Goal: Browse casually: Explore the website without a specific task or goal

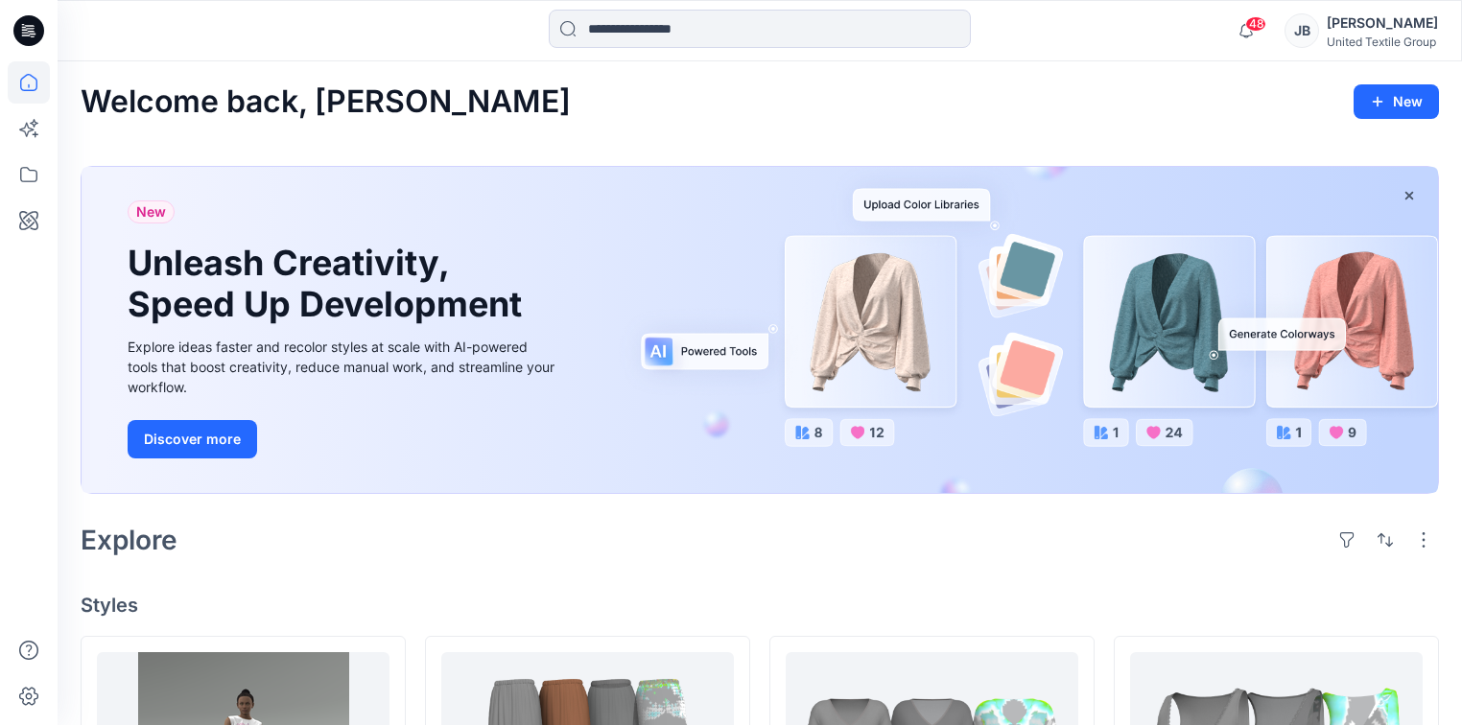
scroll to position [384, 0]
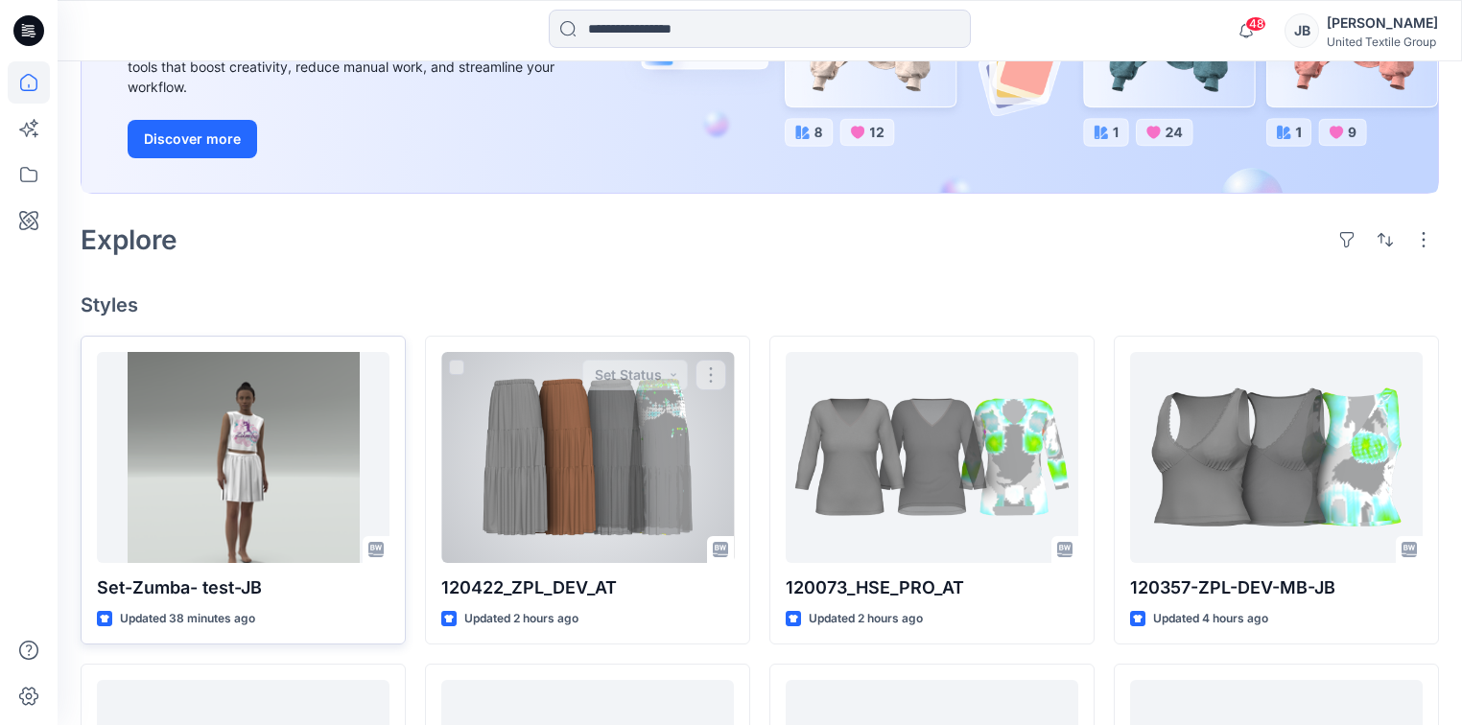
scroll to position [307, 0]
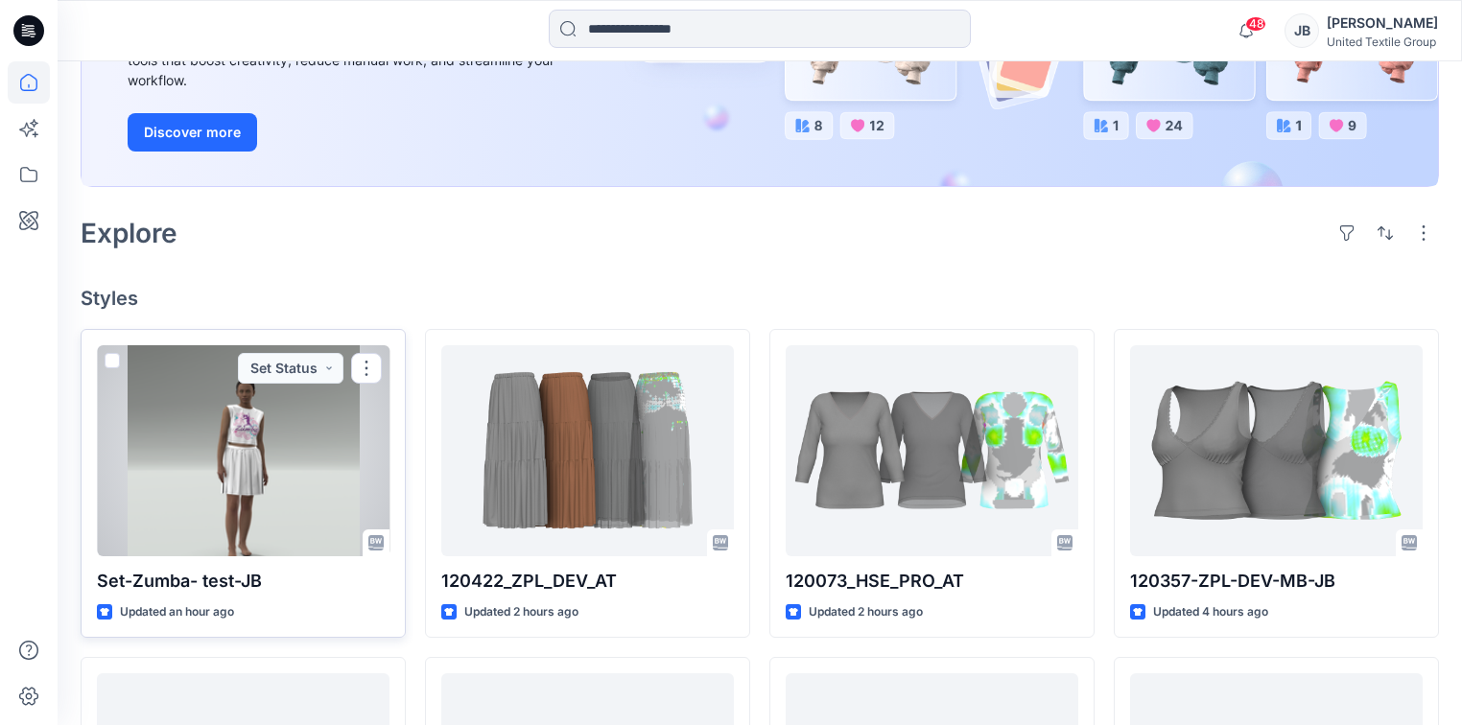
click at [271, 504] on div at bounding box center [243, 450] width 293 height 211
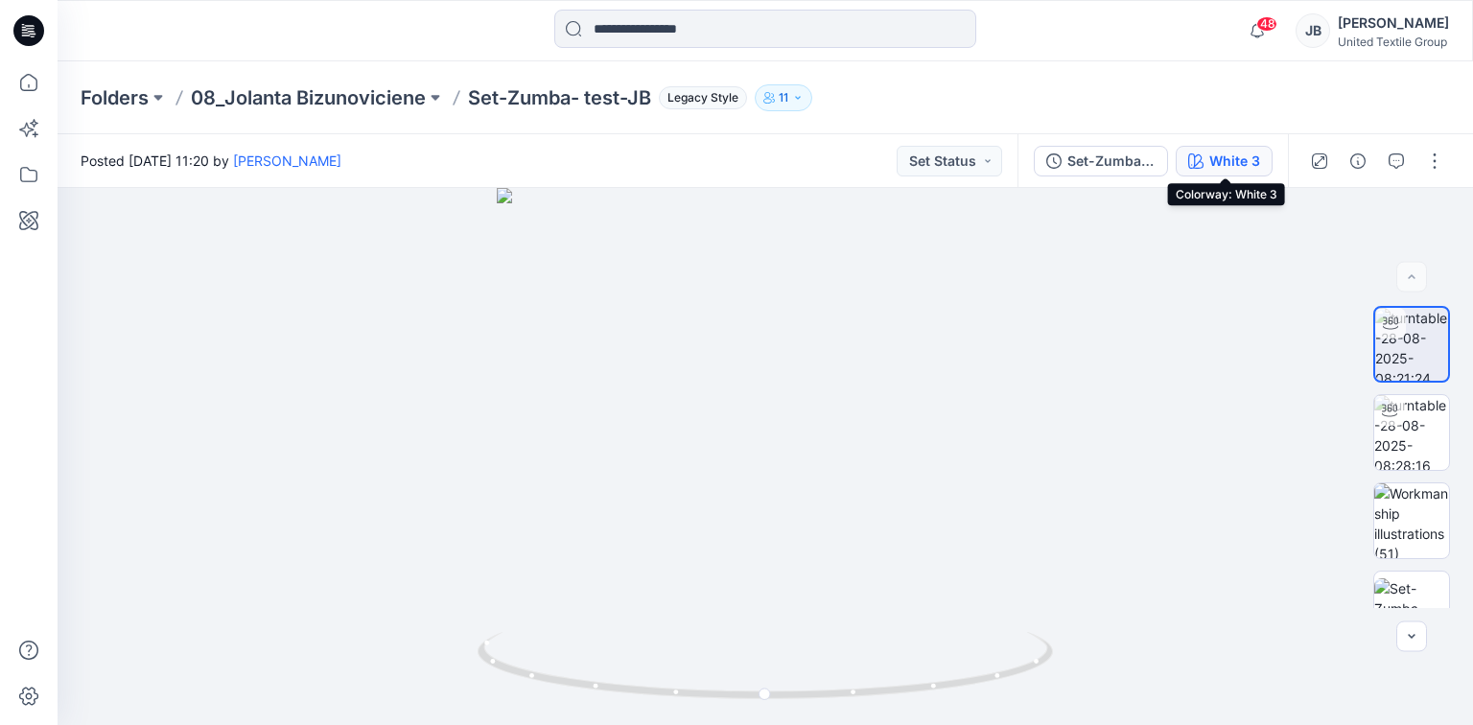
click at [1251, 161] on div "White 3" at bounding box center [1234, 161] width 51 height 21
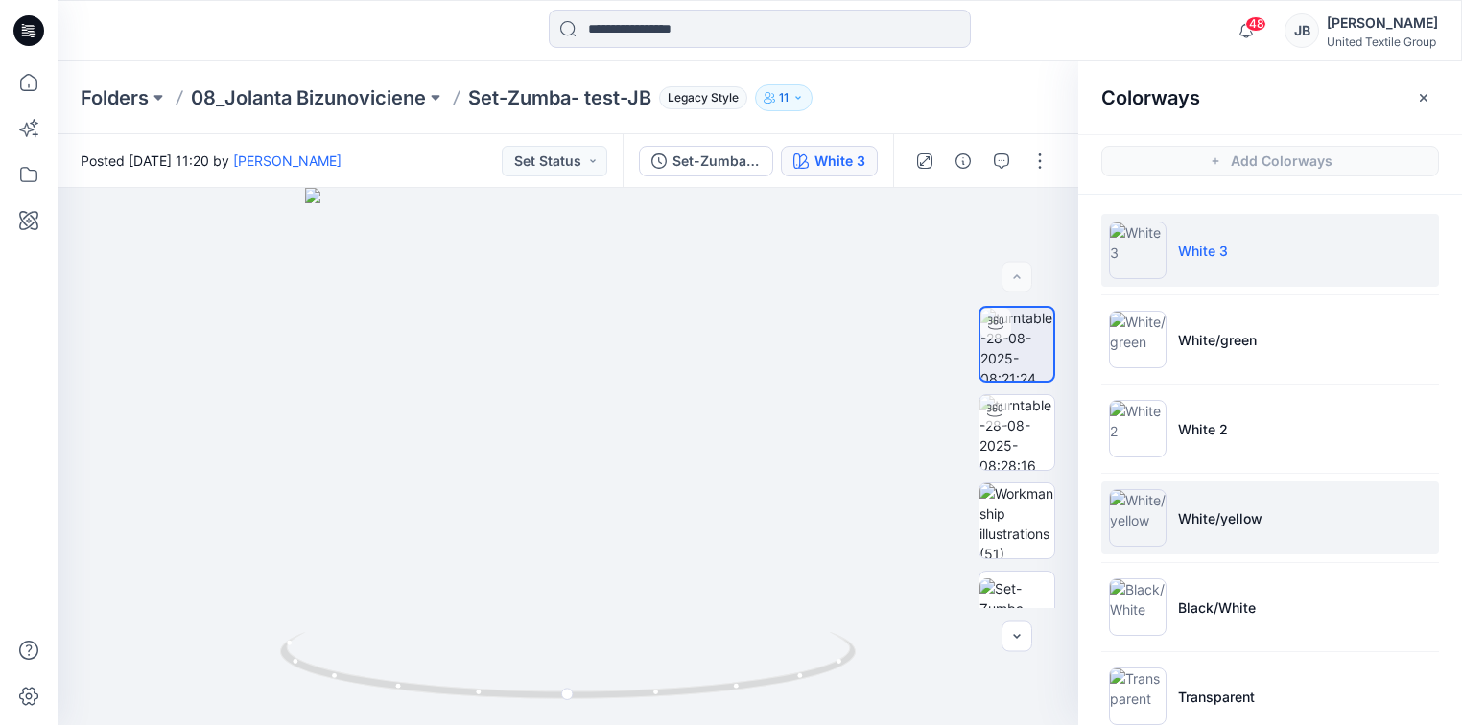
click at [1126, 518] on img at bounding box center [1138, 518] width 58 height 58
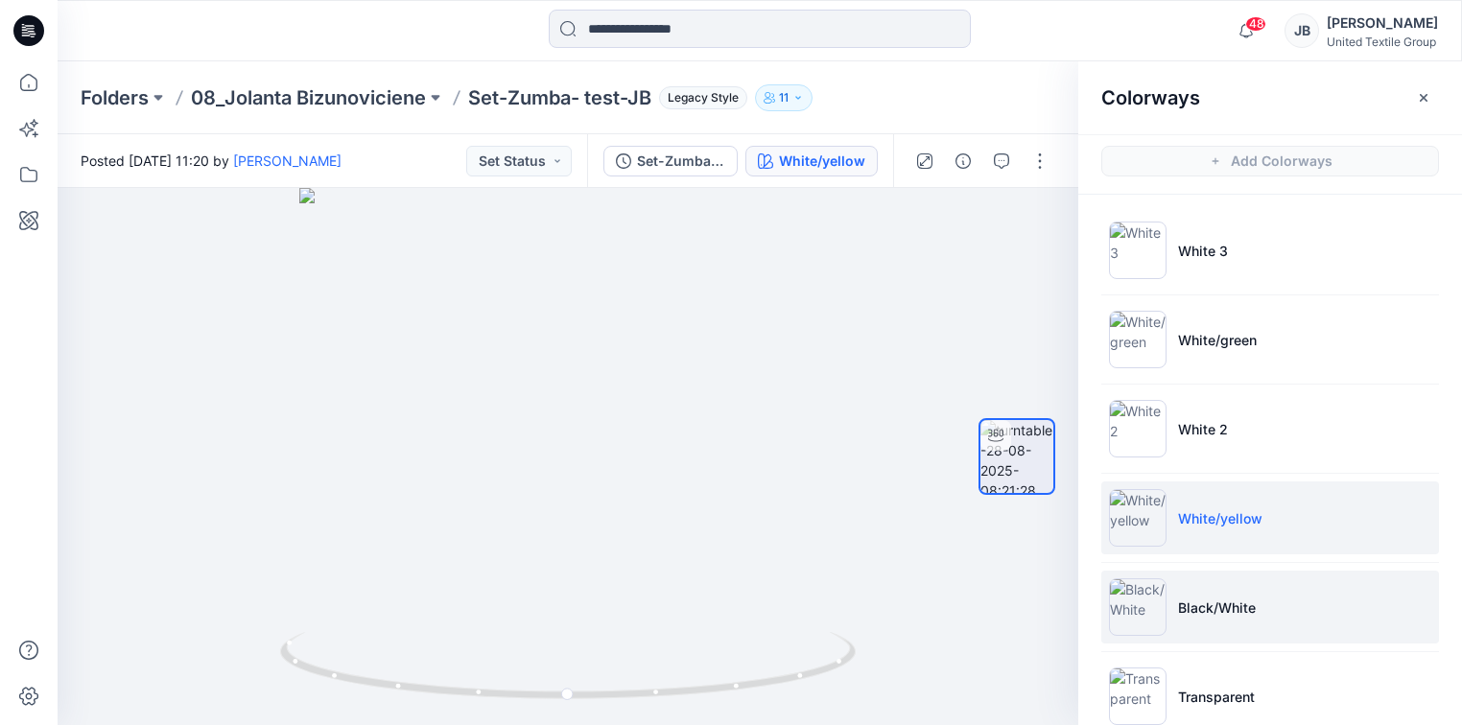
click at [1126, 603] on img at bounding box center [1138, 607] width 58 height 58
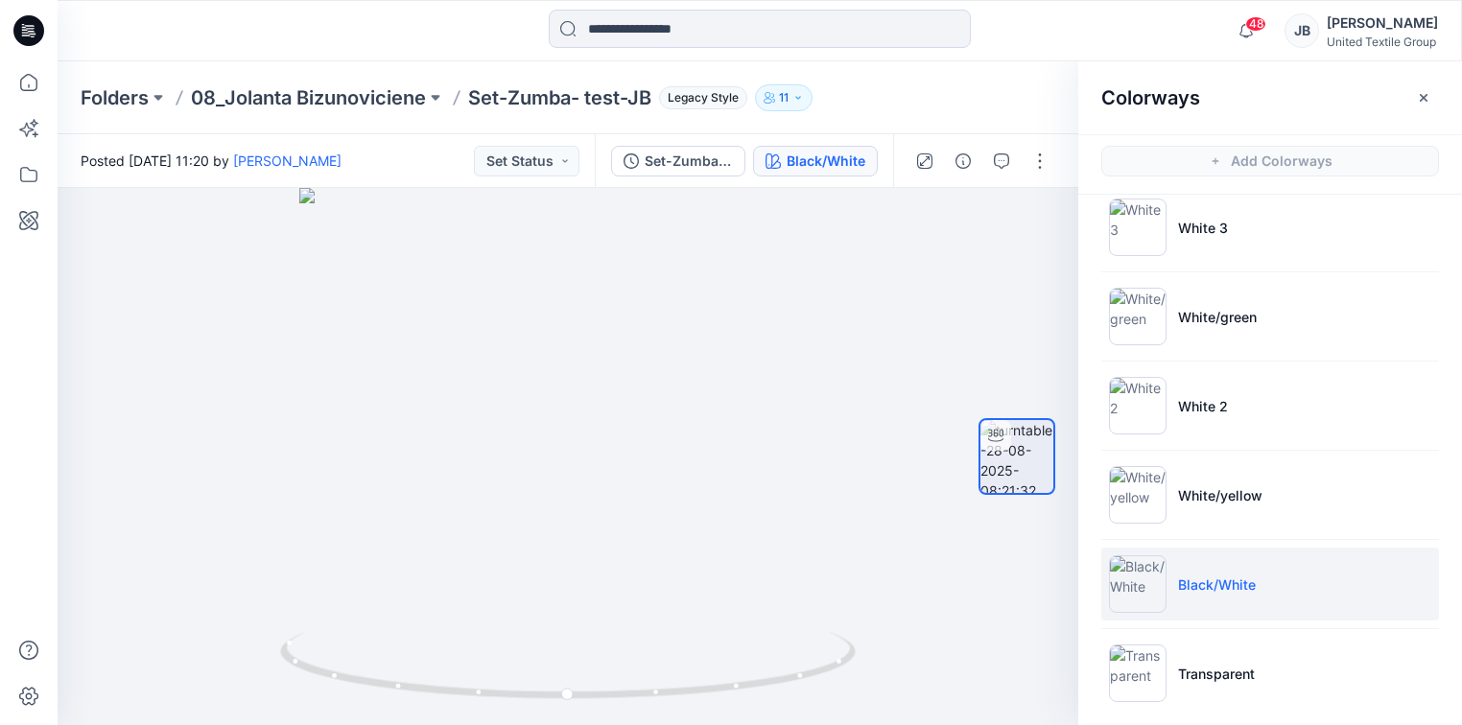
scroll to position [35, 0]
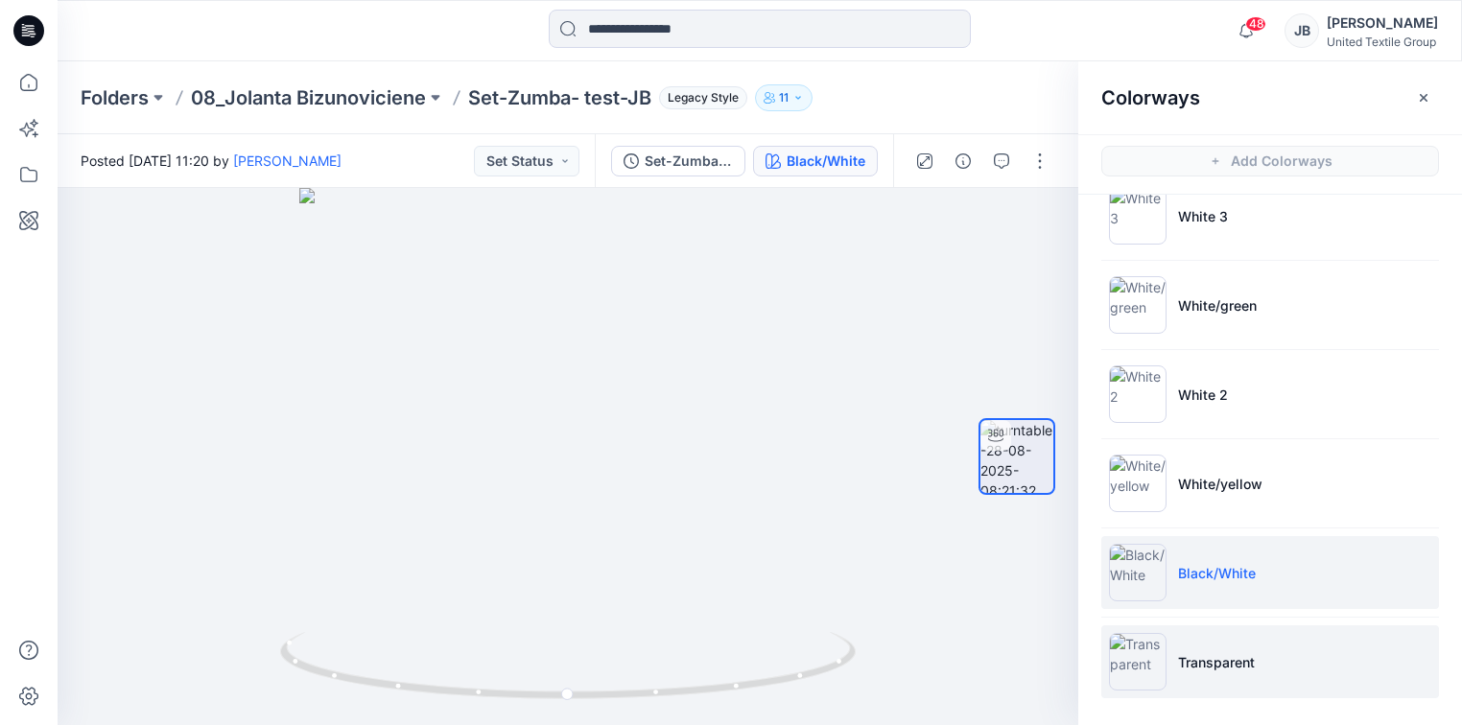
click at [1136, 667] on img at bounding box center [1138, 662] width 58 height 58
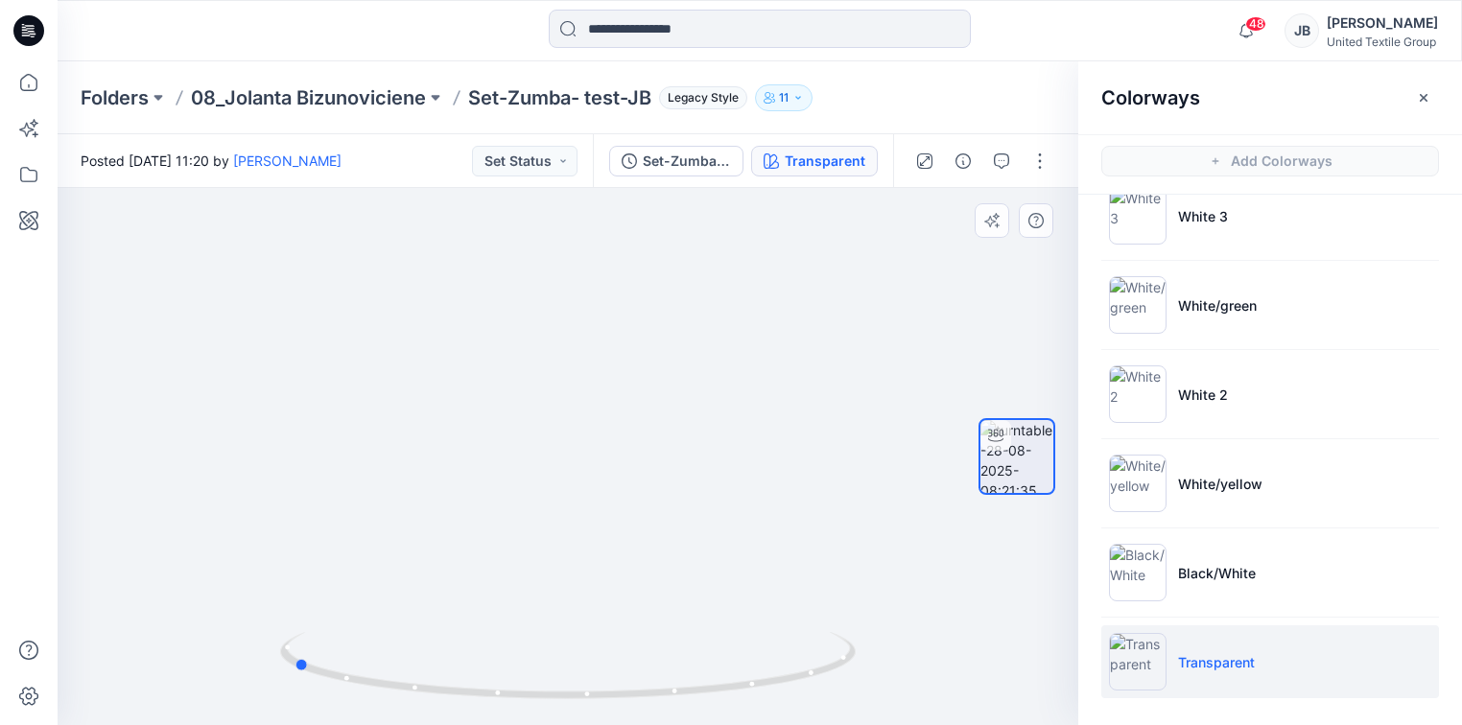
drag, startPoint x: 569, startPoint y: 698, endPoint x: 869, endPoint y: 664, distance: 302.2
click at [869, 664] on div at bounding box center [568, 456] width 1020 height 537
click at [1424, 96] on icon "button" at bounding box center [1423, 97] width 8 height 8
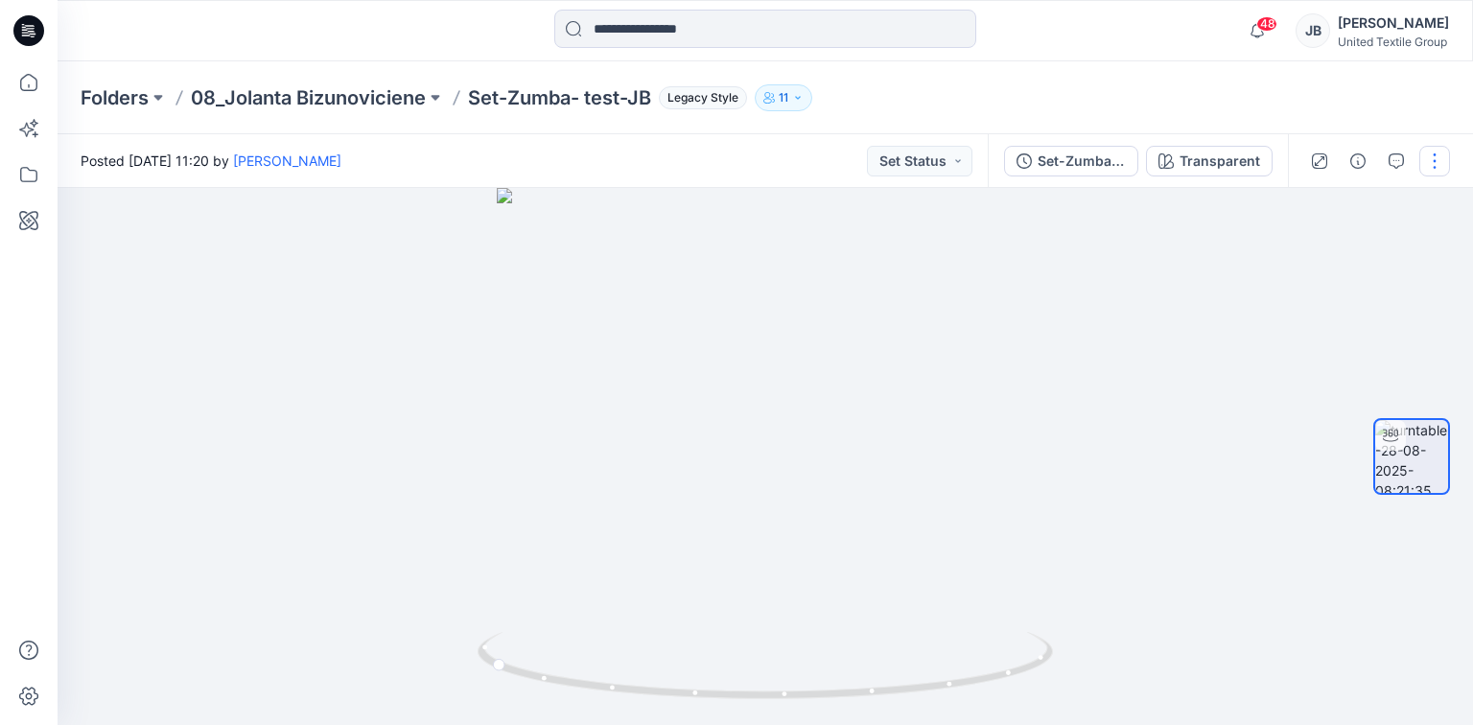
click at [1436, 157] on button "button" at bounding box center [1434, 161] width 31 height 31
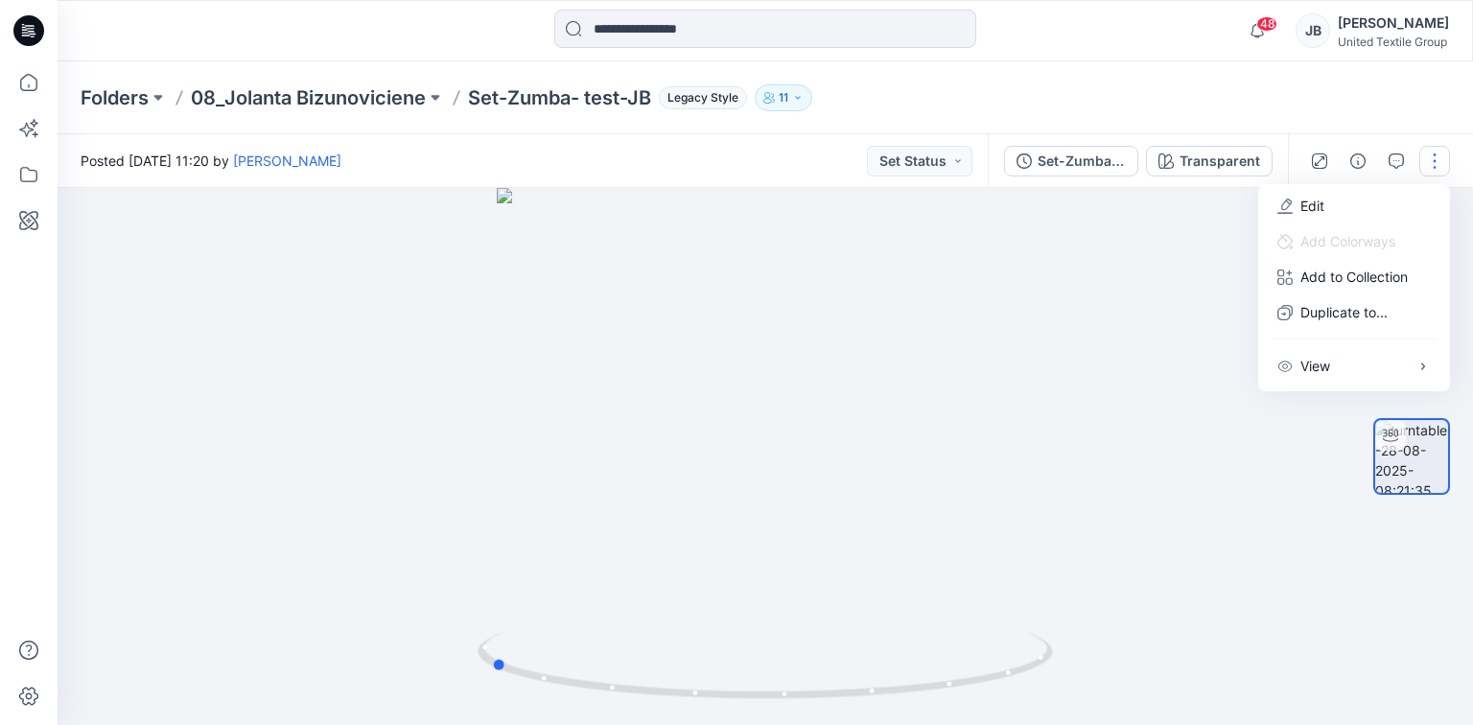
drag, startPoint x: 1033, startPoint y: 332, endPoint x: 1187, endPoint y: 142, distance: 244.8
click at [1035, 332] on div at bounding box center [766, 456] width 1416 height 537
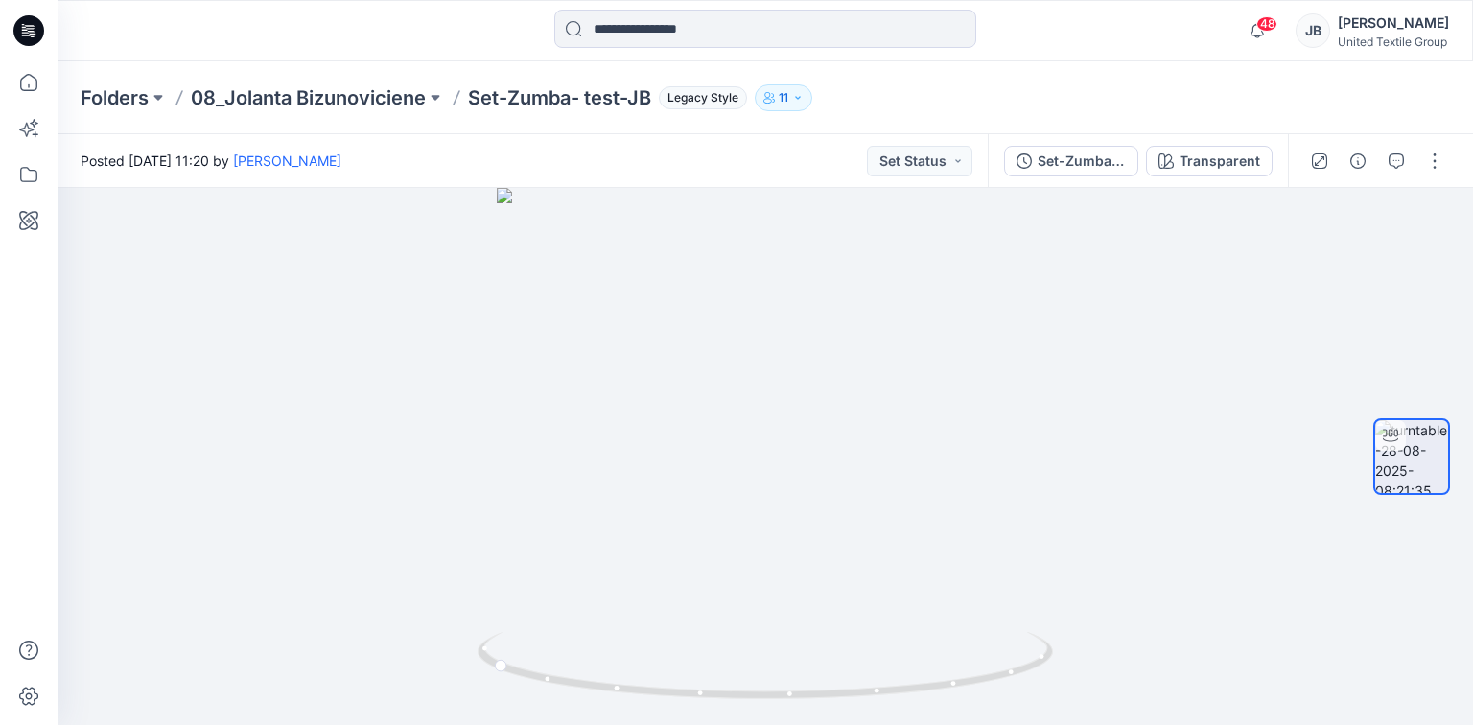
click at [35, 31] on icon at bounding box center [28, 30] width 31 height 31
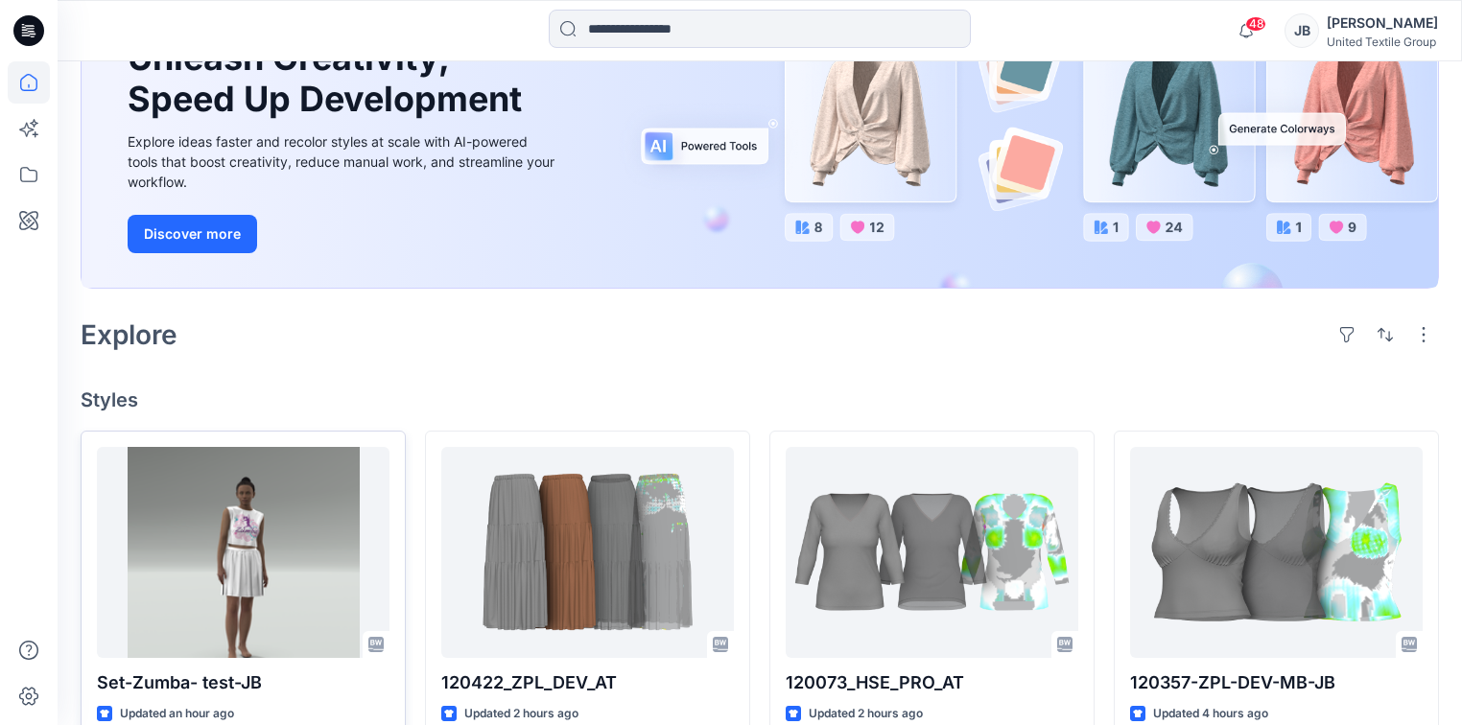
scroll to position [384, 0]
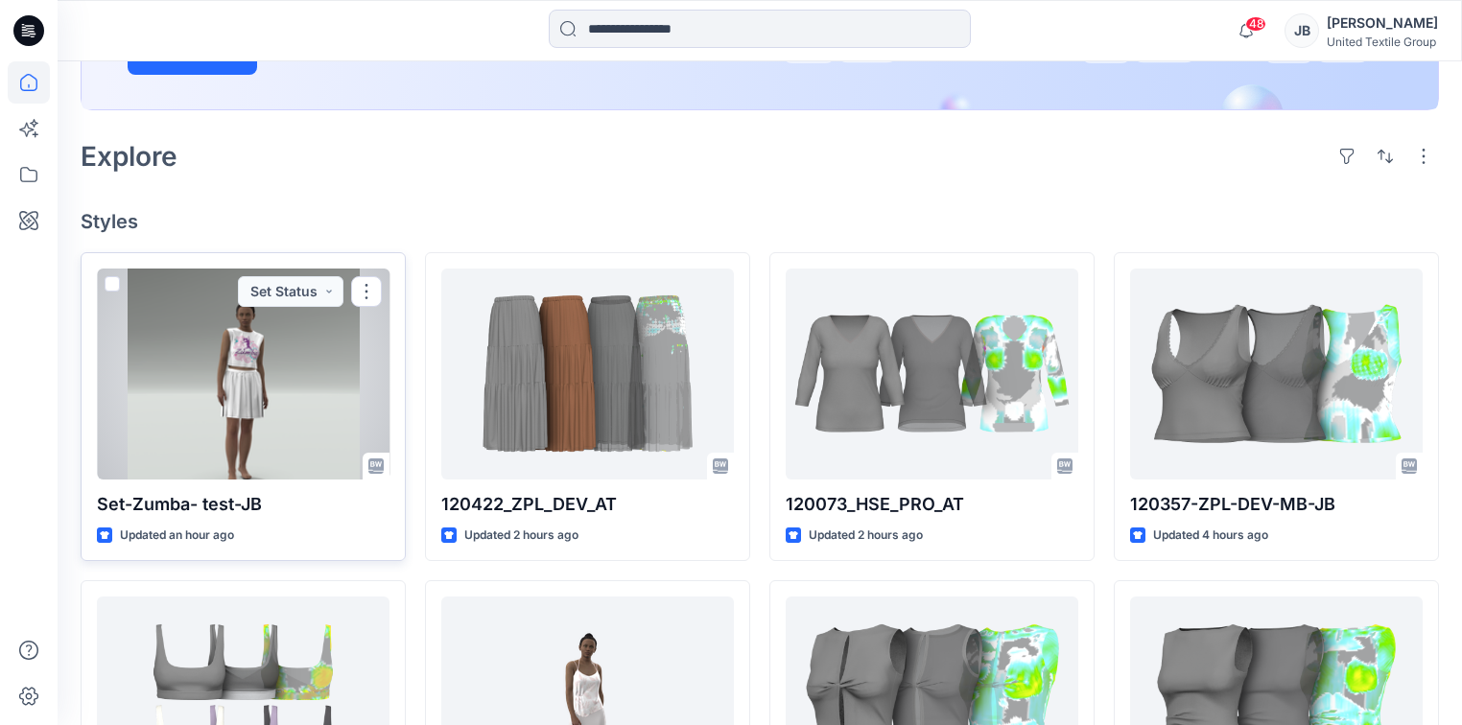
click at [219, 366] on div at bounding box center [243, 374] width 293 height 211
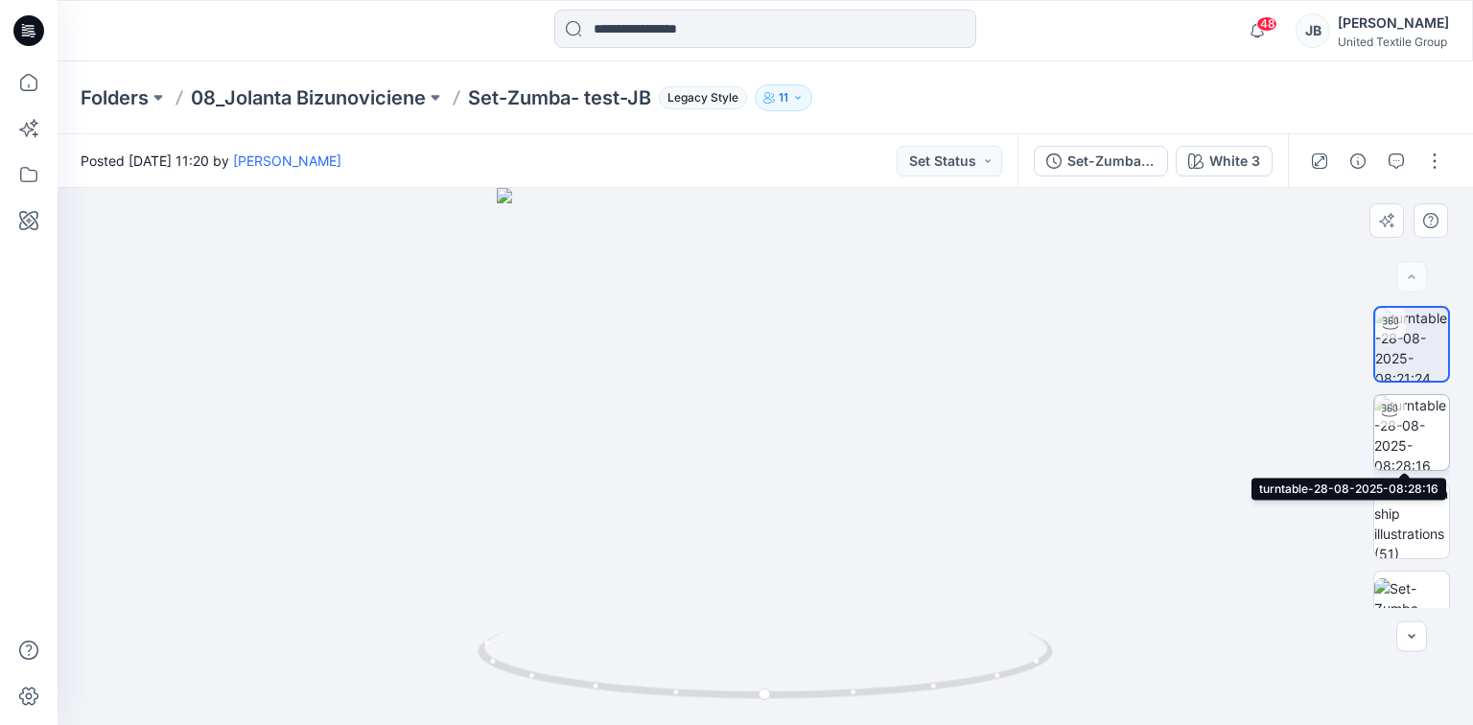
click at [1419, 440] on img at bounding box center [1411, 432] width 75 height 75
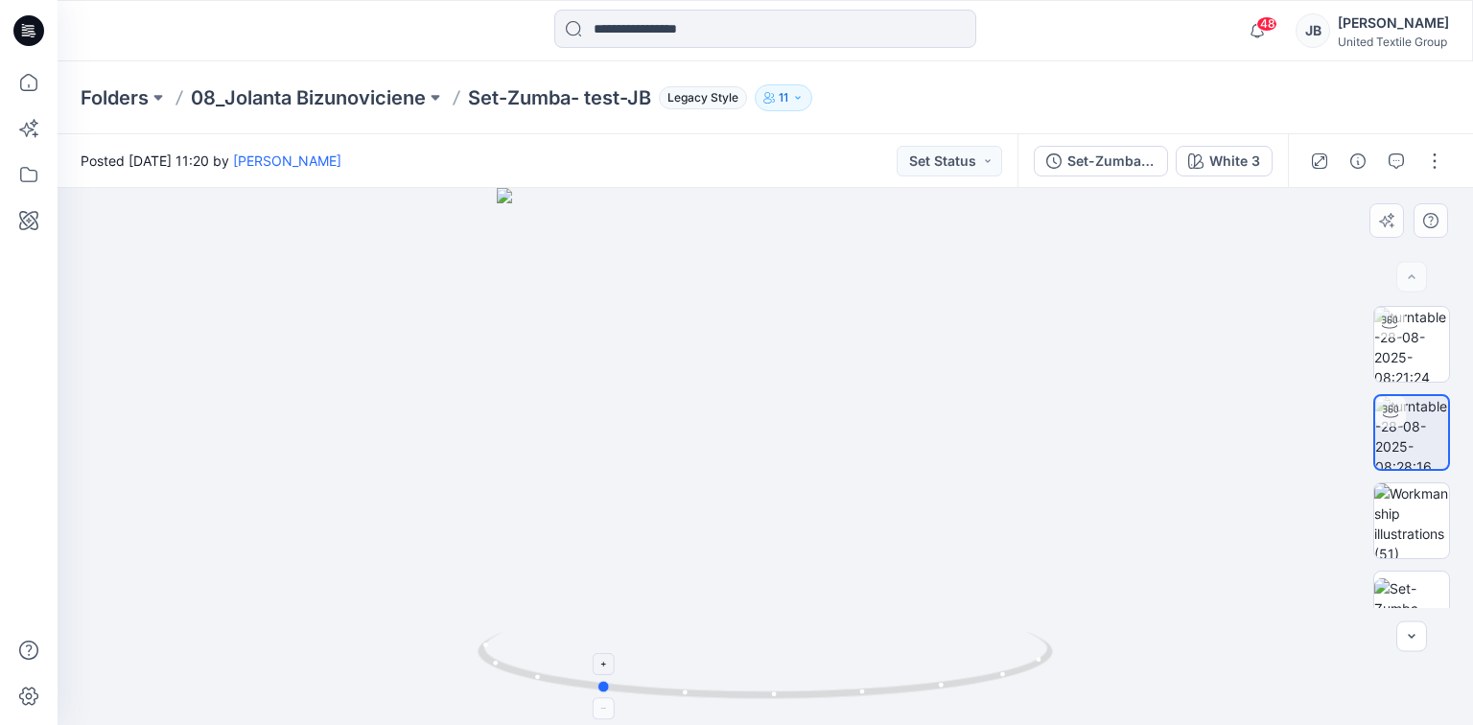
drag, startPoint x: 765, startPoint y: 697, endPoint x: 598, endPoint y: 684, distance: 167.4
click at [598, 684] on icon at bounding box center [768, 668] width 580 height 72
drag, startPoint x: 602, startPoint y: 690, endPoint x: 551, endPoint y: 688, distance: 50.9
click at [551, 688] on icon at bounding box center [768, 668] width 580 height 72
click at [1221, 158] on div "White 3" at bounding box center [1234, 161] width 51 height 21
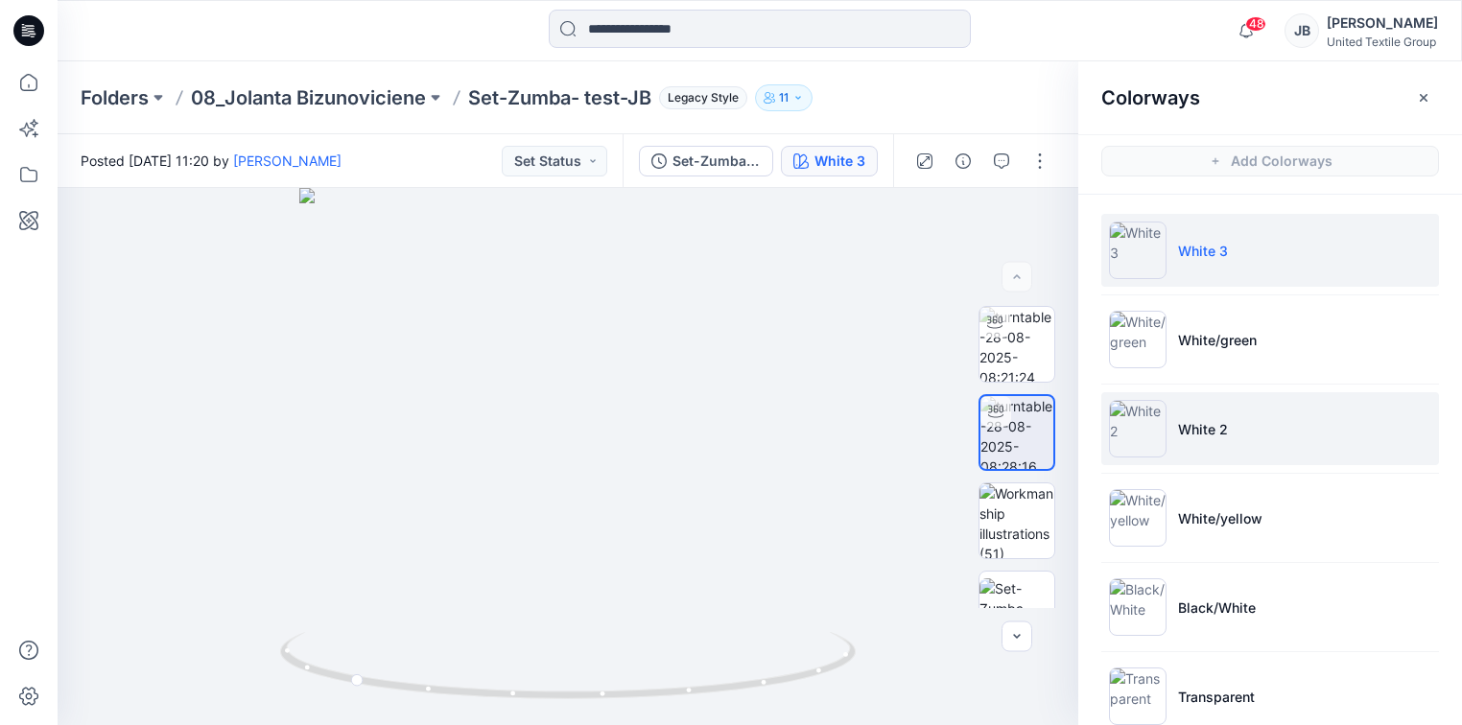
scroll to position [35, 0]
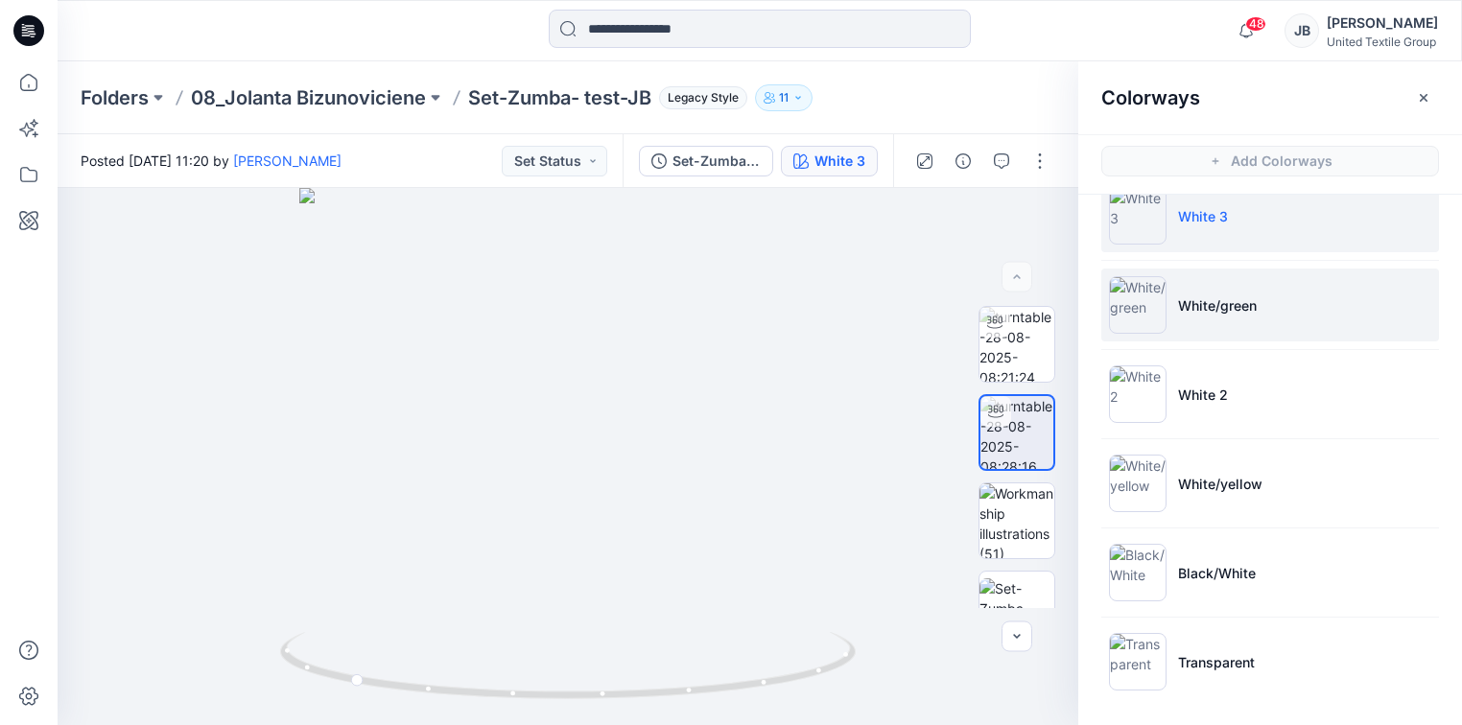
click at [1129, 303] on img at bounding box center [1138, 305] width 58 height 58
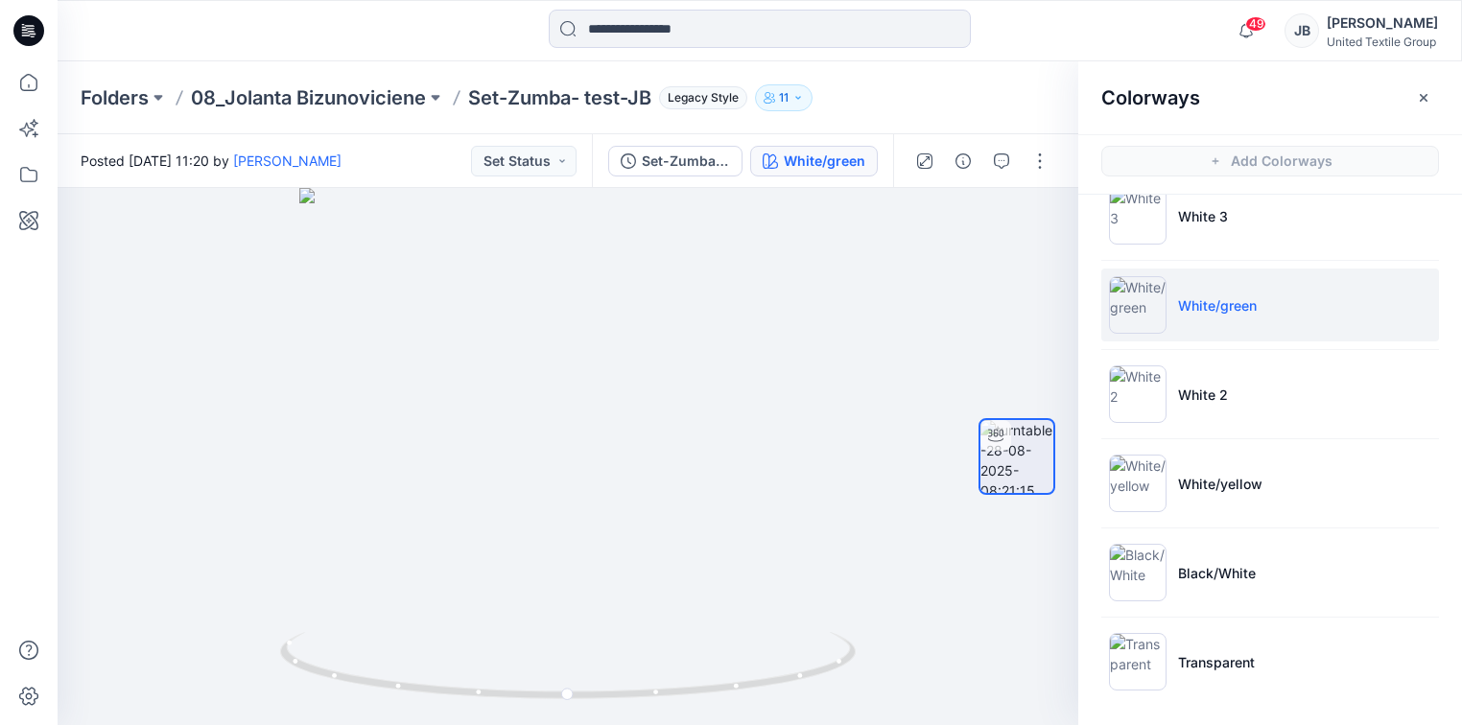
click at [19, 23] on icon at bounding box center [28, 30] width 31 height 31
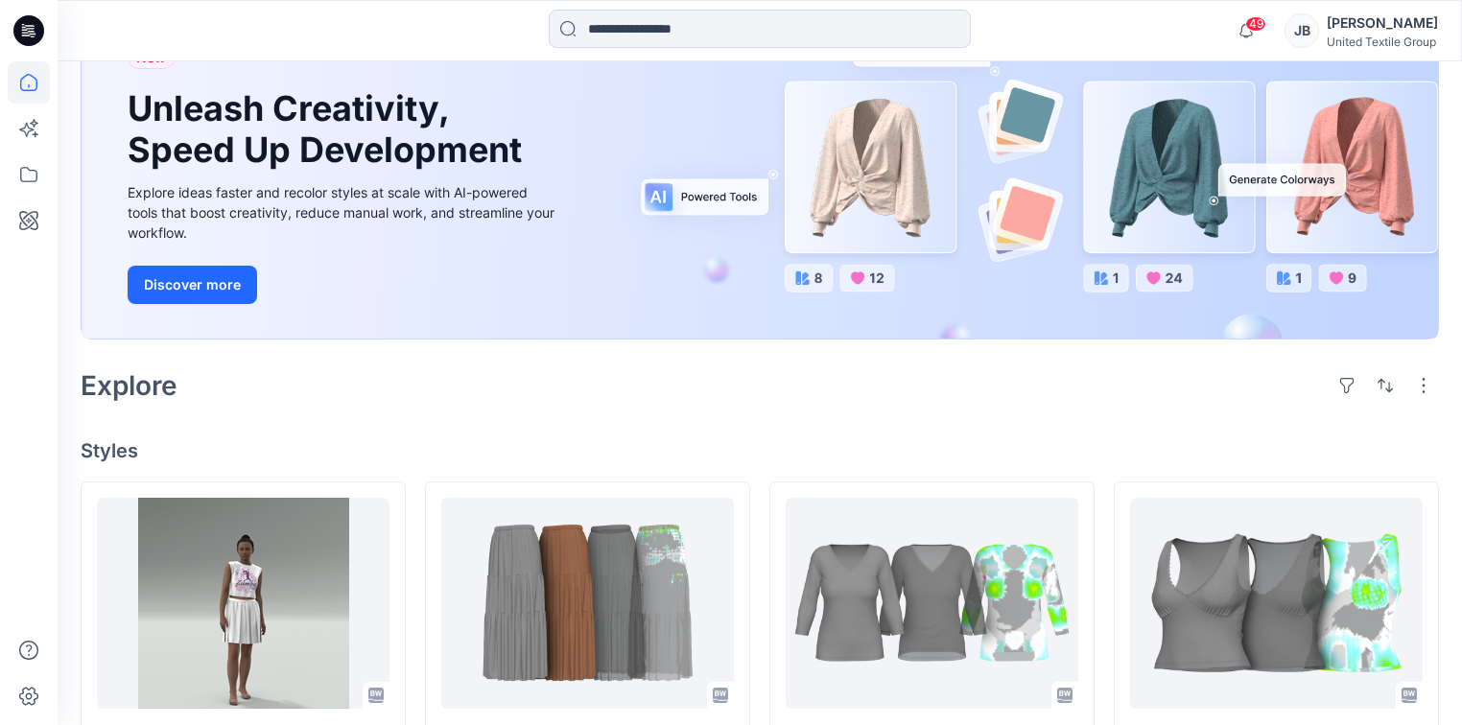
scroll to position [153, 0]
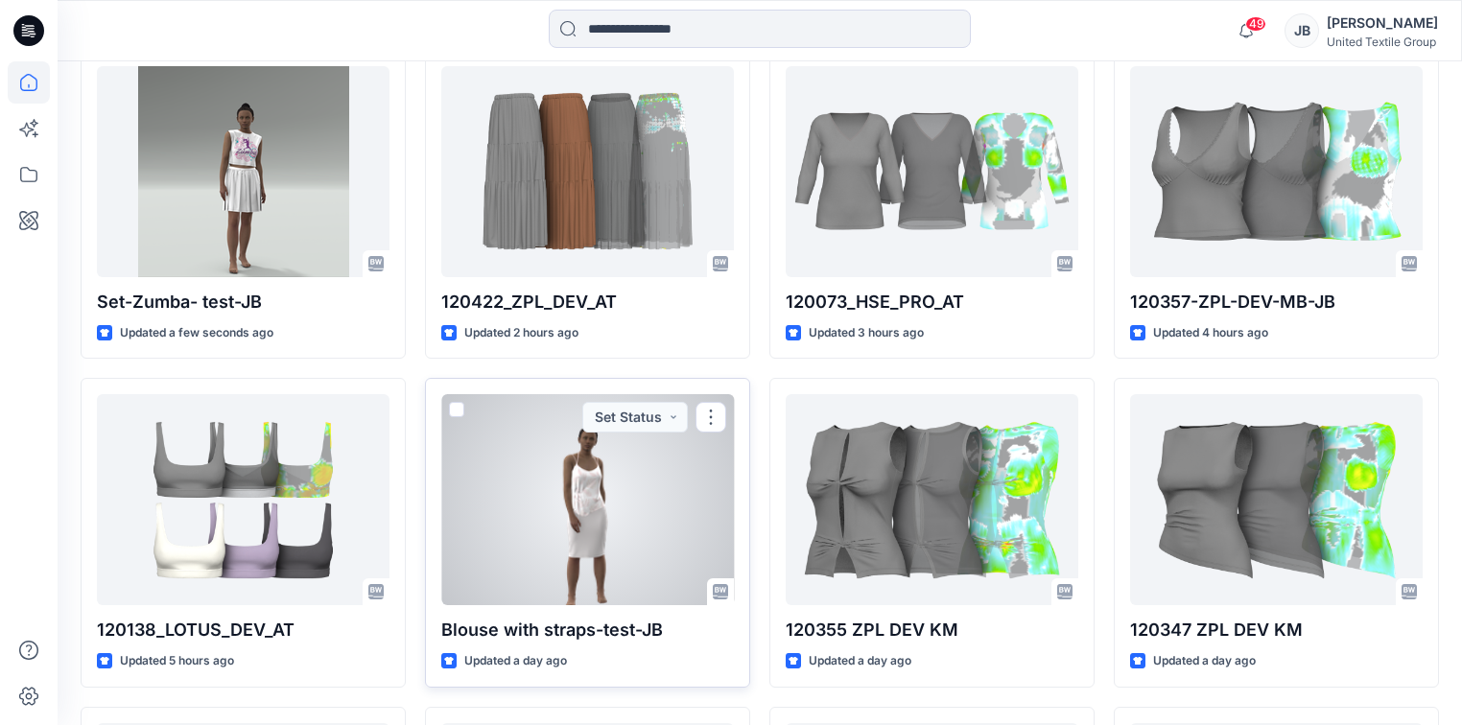
scroll to position [614, 0]
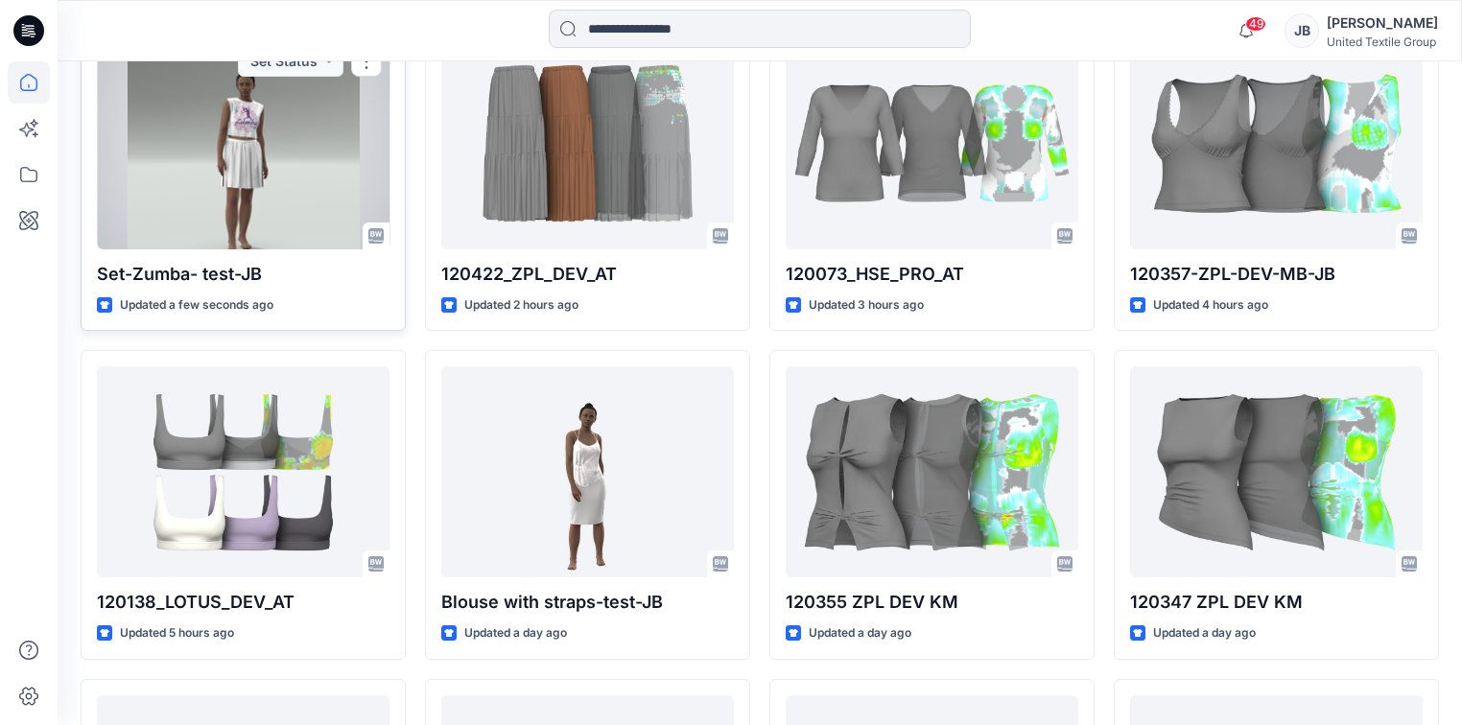
click at [310, 226] on div at bounding box center [243, 143] width 293 height 211
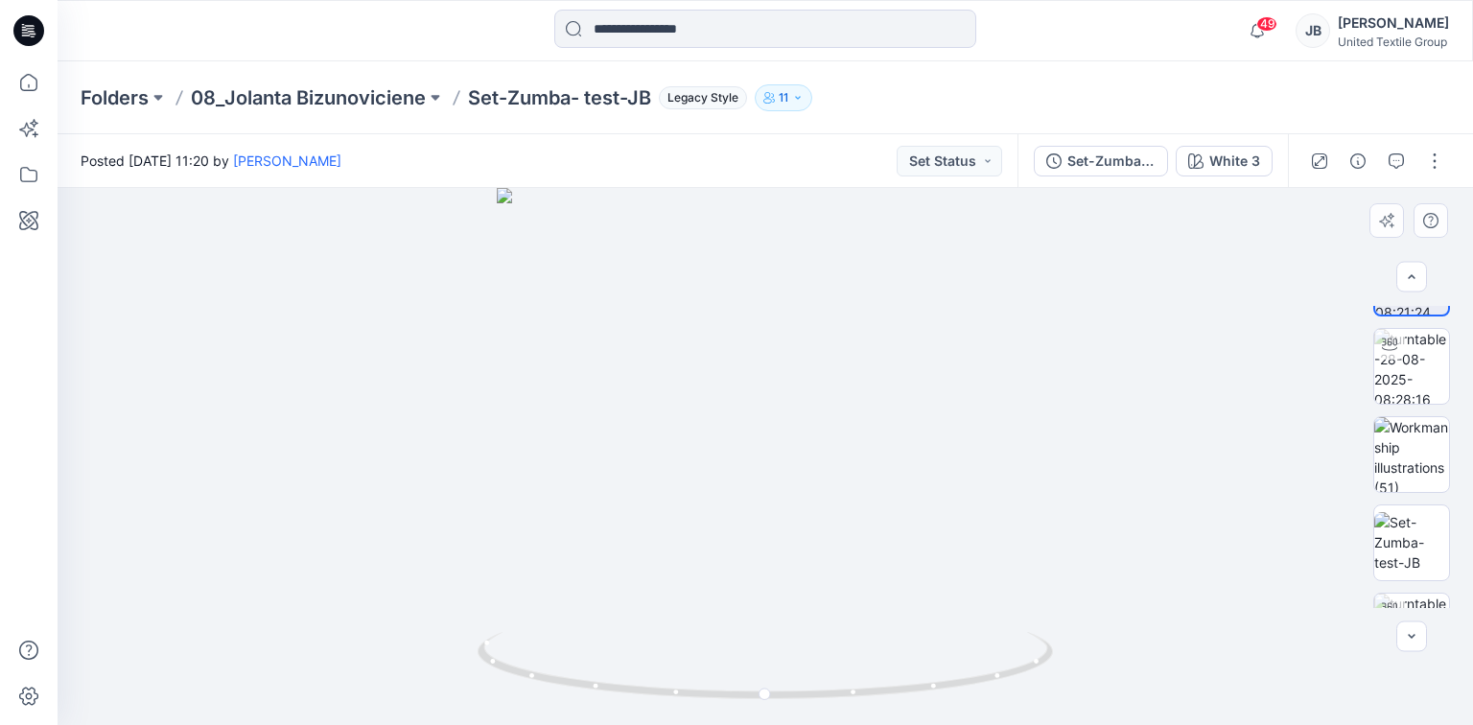
scroll to position [127, 0]
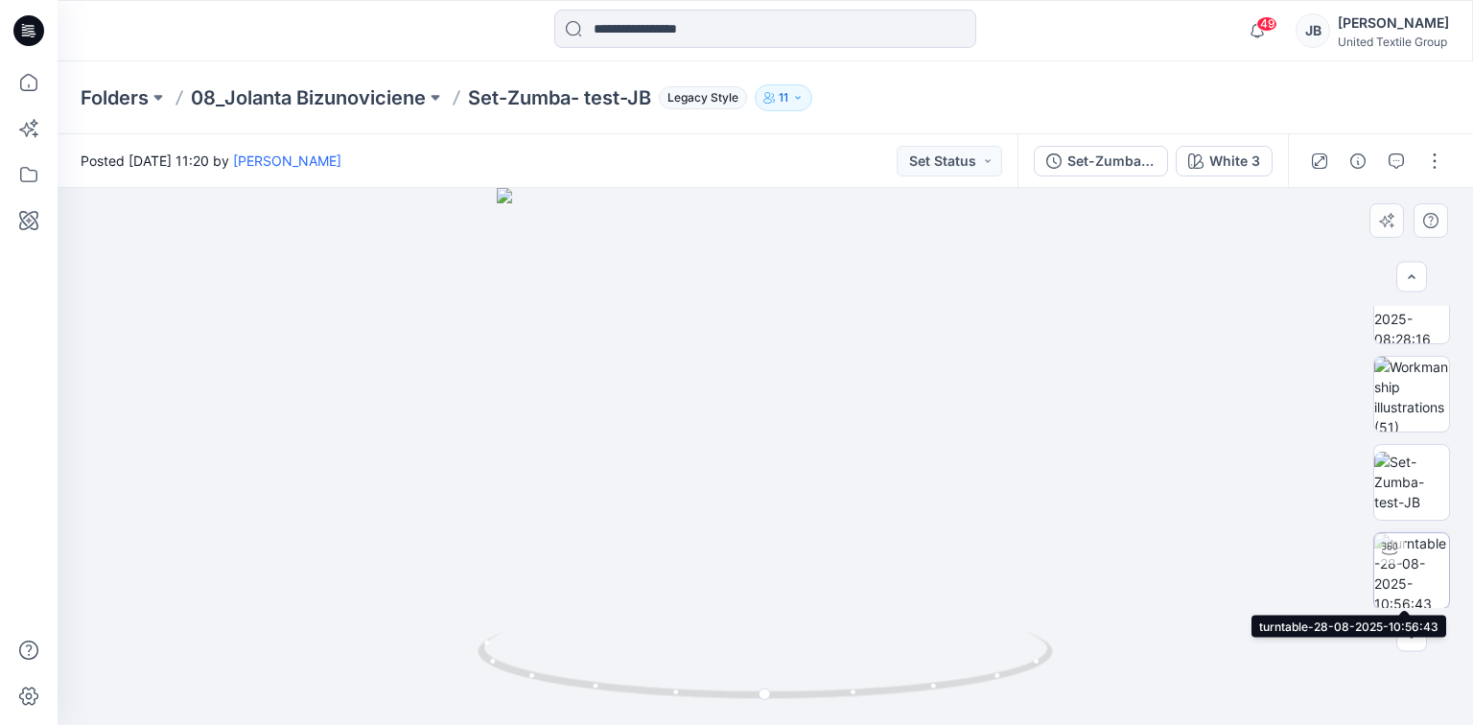
click at [1423, 575] on img at bounding box center [1411, 570] width 75 height 75
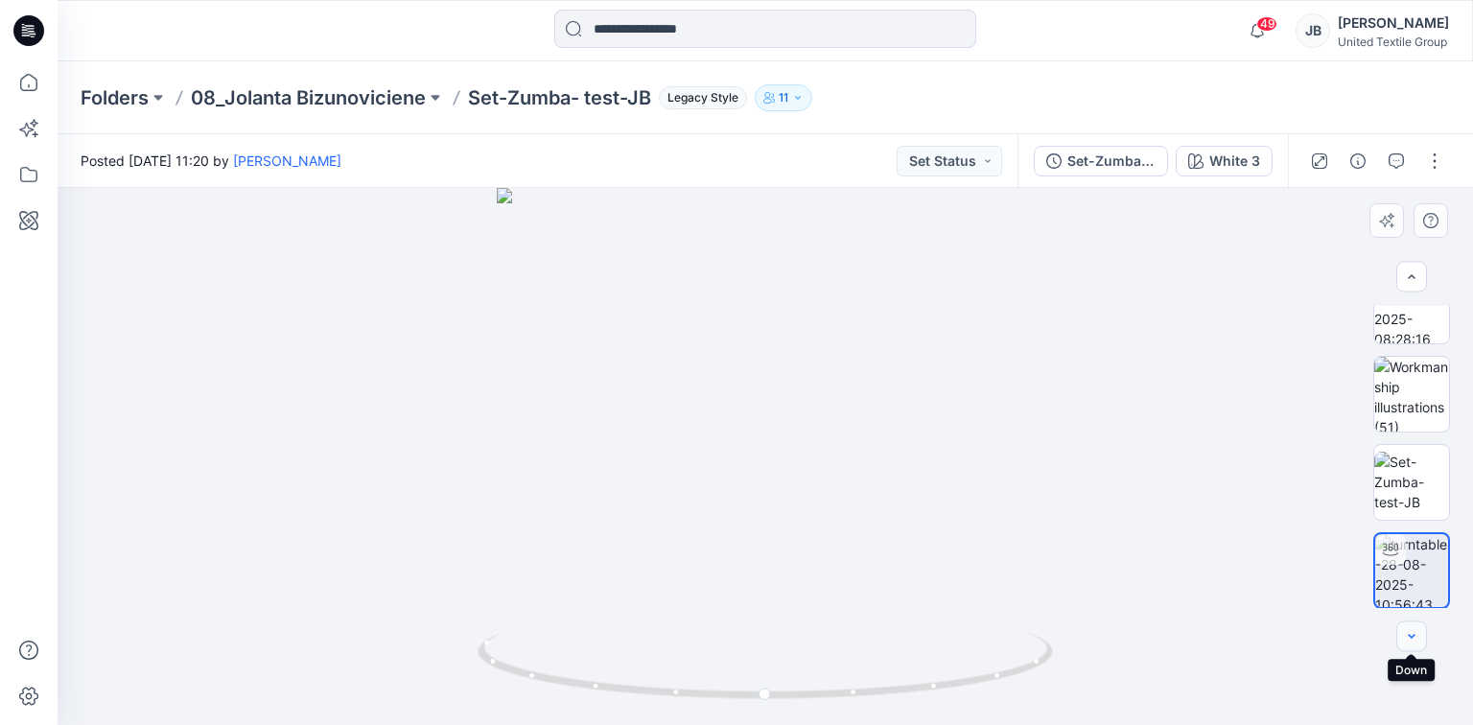
click at [1407, 640] on icon "button" at bounding box center [1411, 636] width 15 height 15
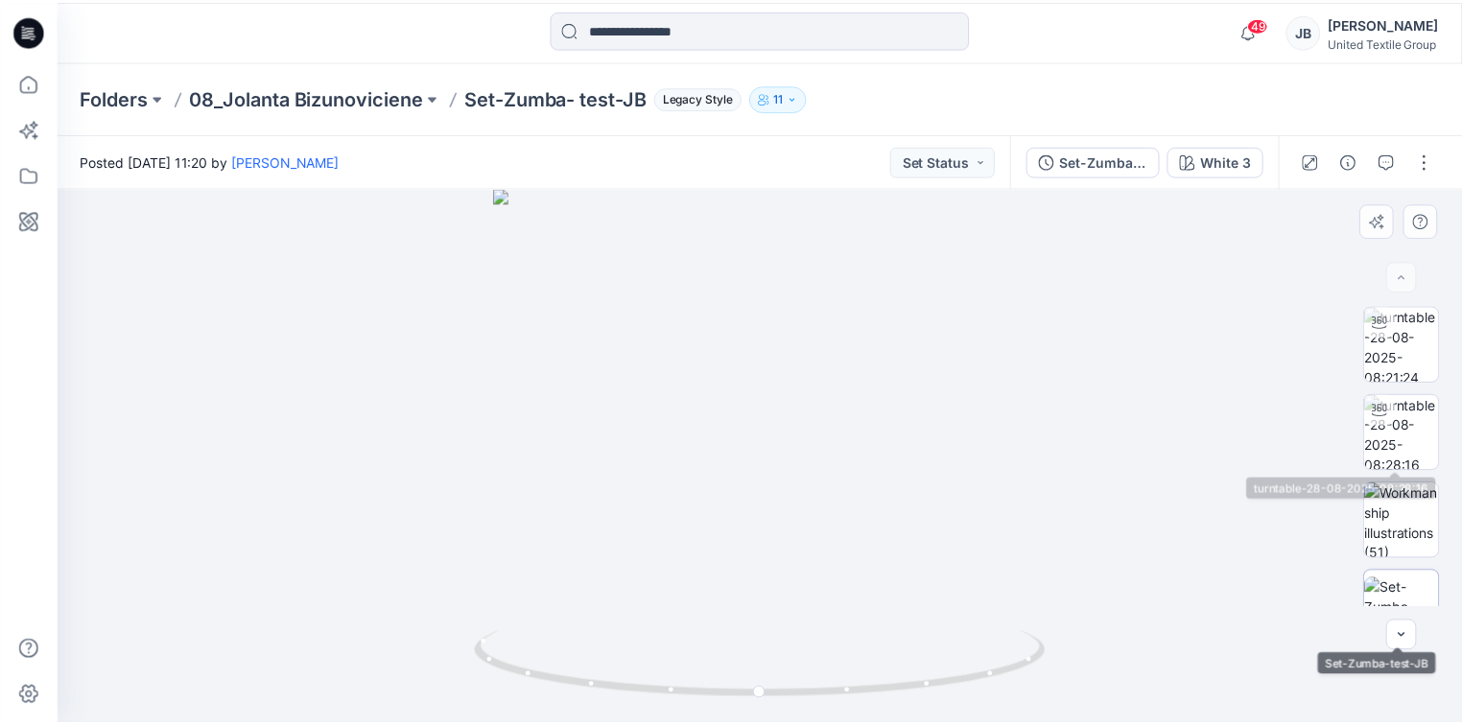
scroll to position [0, 0]
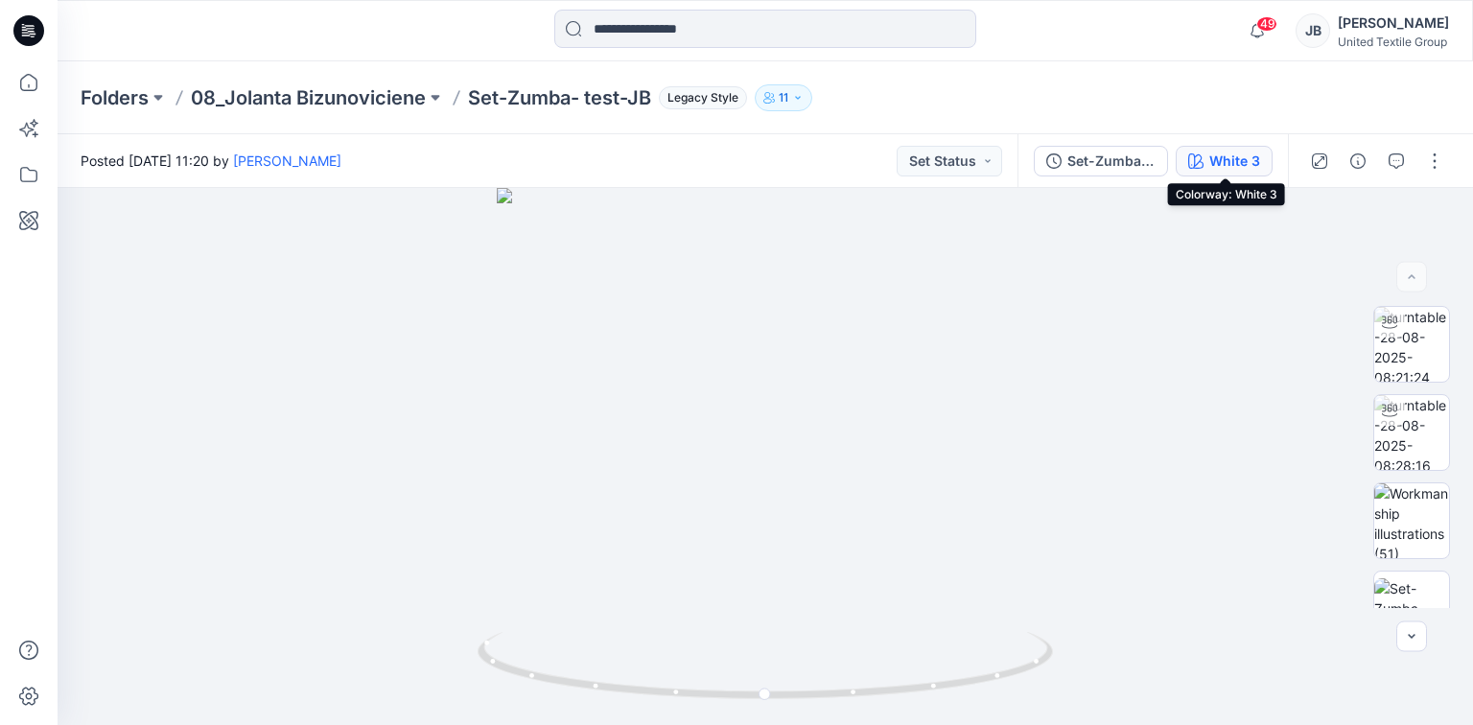
click at [1224, 155] on div "White 3" at bounding box center [1234, 161] width 51 height 21
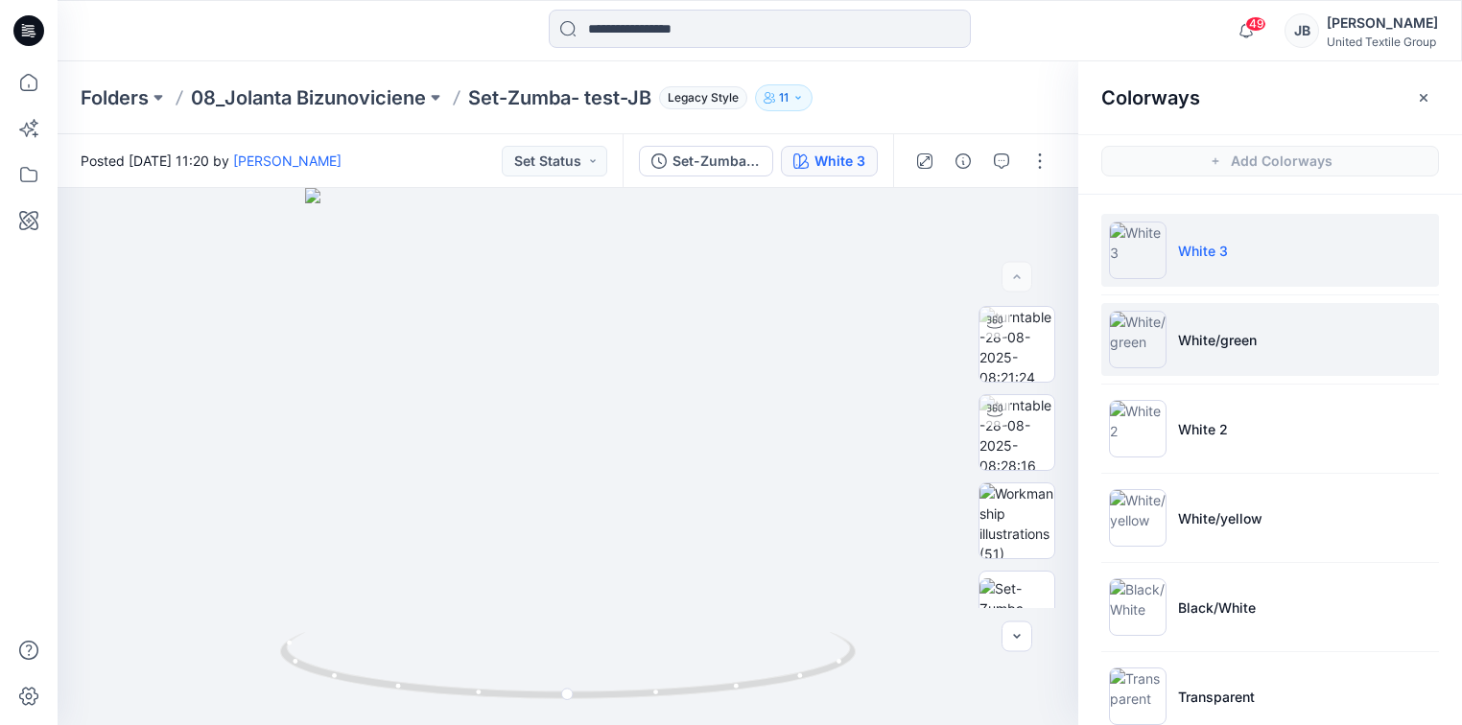
click at [1132, 338] on img at bounding box center [1138, 340] width 58 height 58
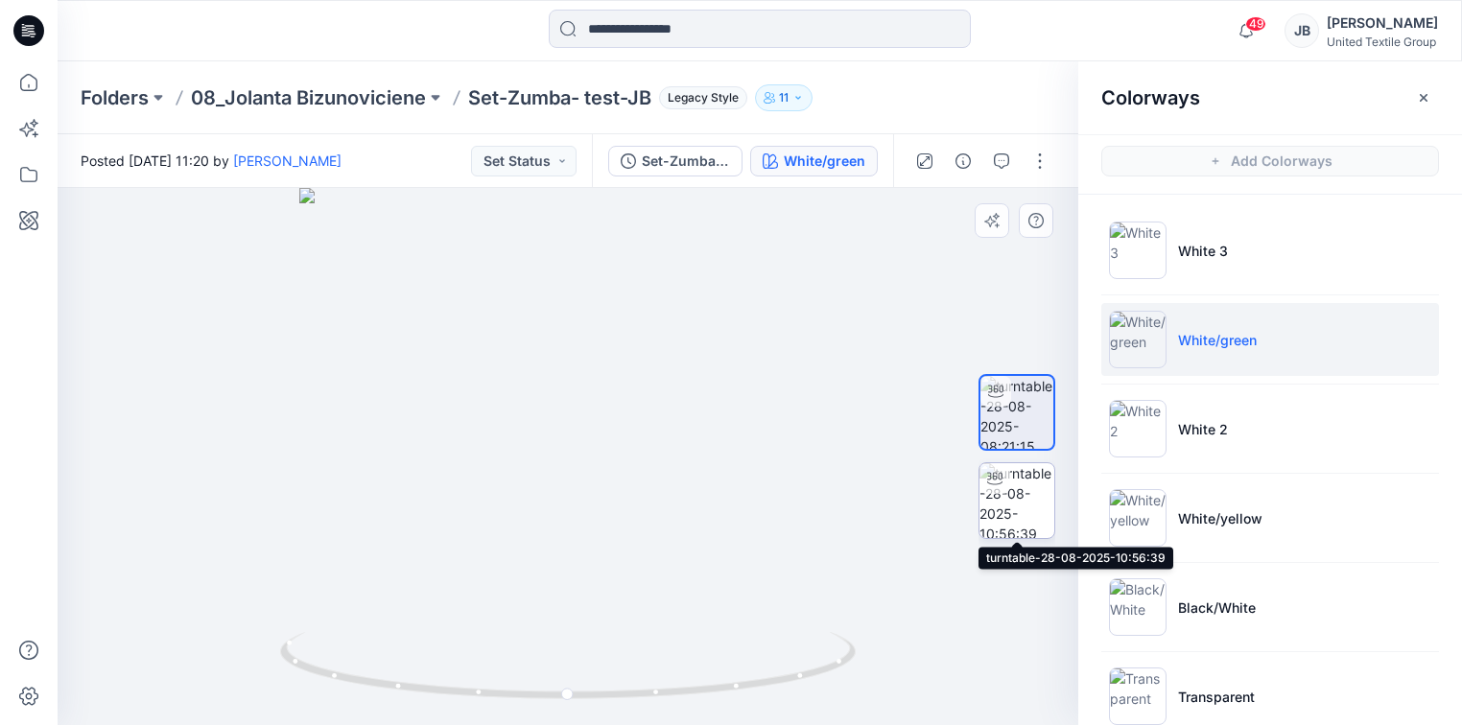
click at [1014, 516] on img at bounding box center [1016, 500] width 75 height 75
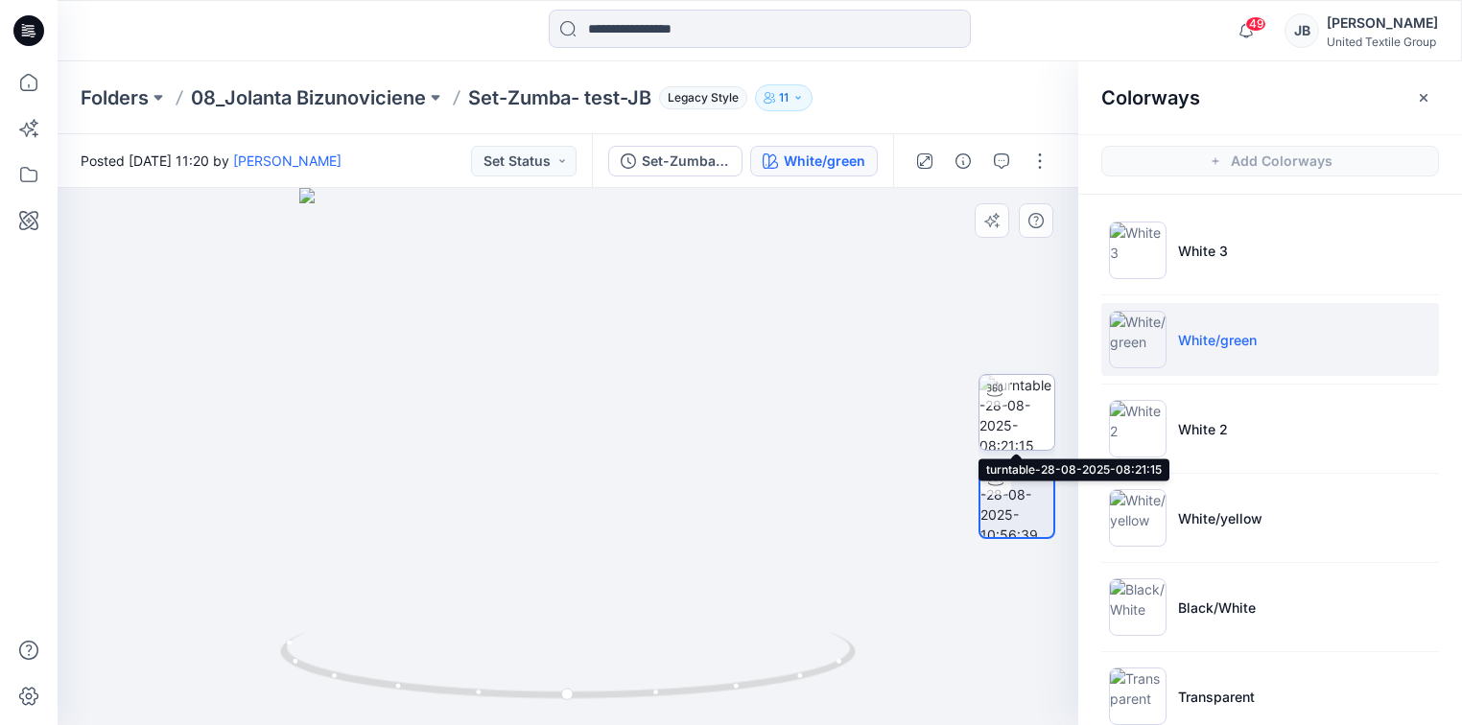
click at [1022, 410] on img at bounding box center [1016, 412] width 75 height 75
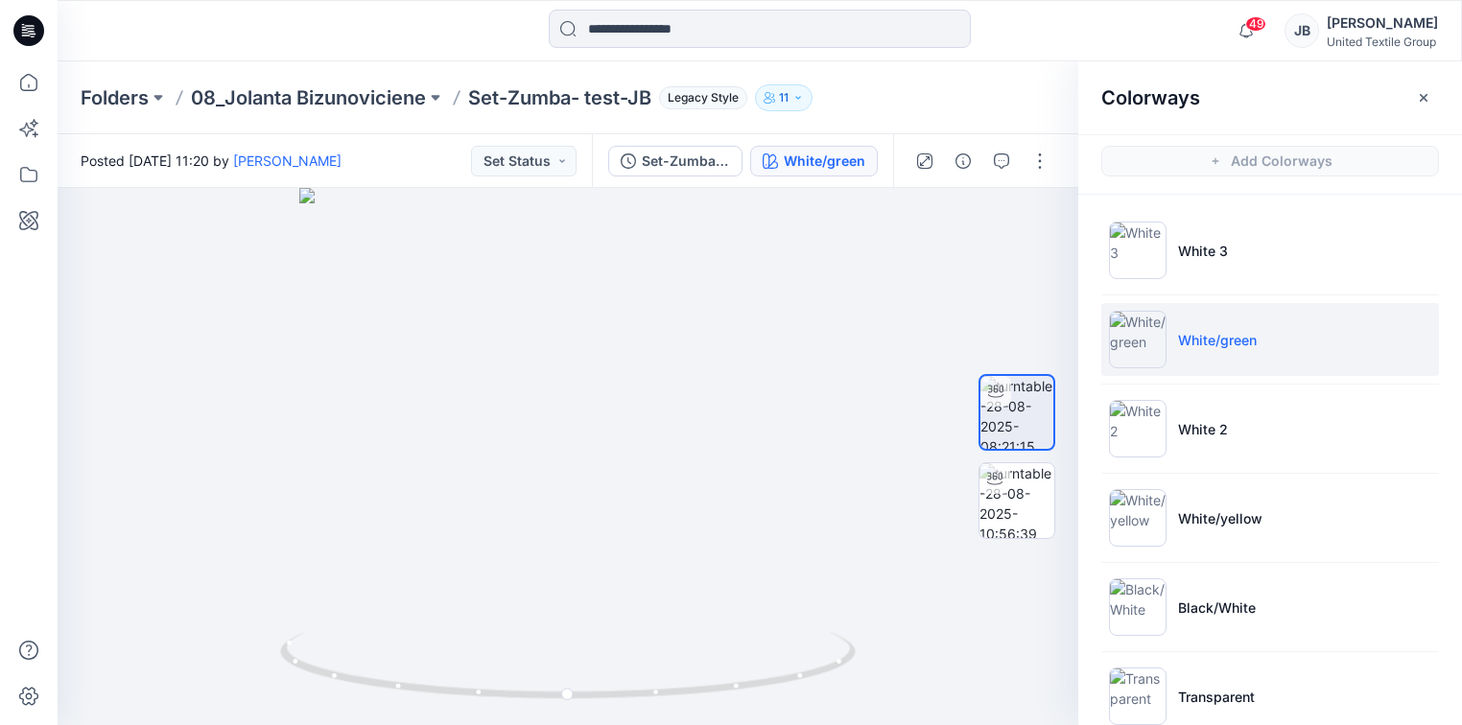
click at [27, 28] on icon at bounding box center [30, 28] width 9 height 1
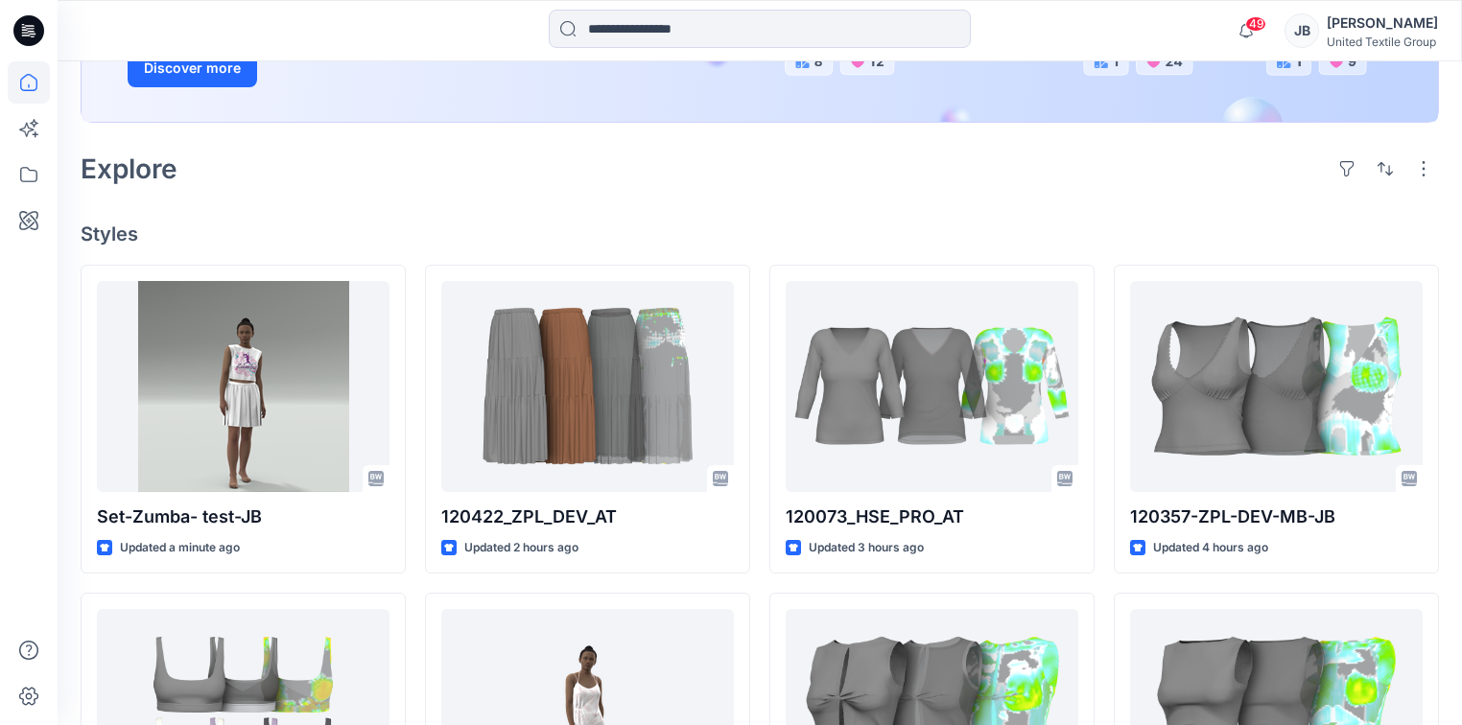
scroll to position [460, 0]
